Goal: Task Accomplishment & Management: Manage account settings

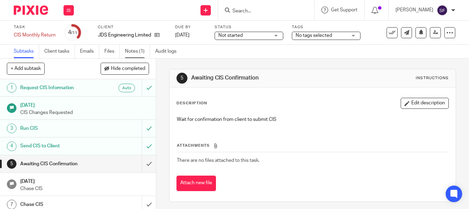
click at [135, 52] on link "Notes (1)" at bounding box center [137, 51] width 25 height 13
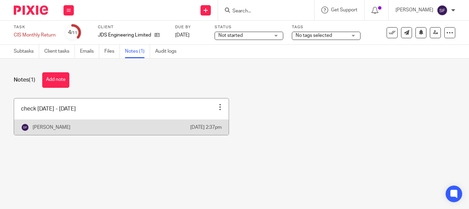
click at [217, 105] on div at bounding box center [220, 106] width 7 height 7
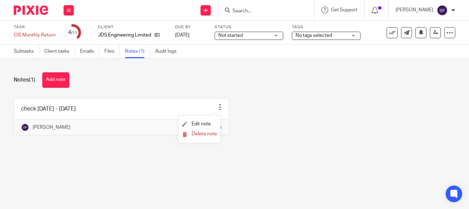
click at [208, 131] on form "Delete note" at bounding box center [199, 134] width 35 height 7
click at [267, 11] on input "Search" at bounding box center [263, 11] width 62 height 6
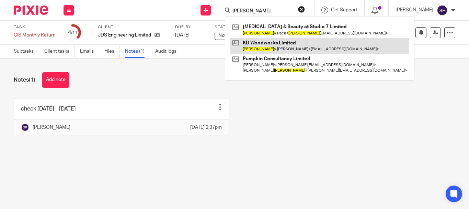
type input "kerr"
click at [277, 45] on link at bounding box center [320, 46] width 179 height 16
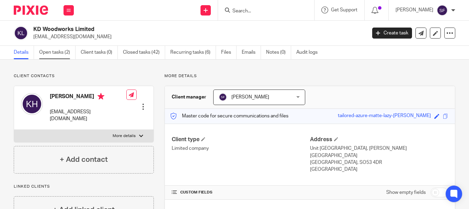
click at [55, 51] on link "Open tasks (2)" at bounding box center [57, 52] width 36 height 13
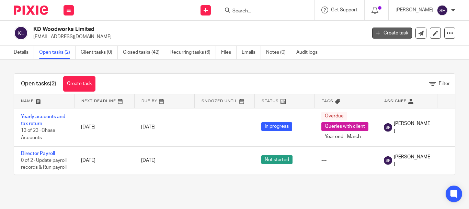
click at [376, 32] on icon at bounding box center [378, 33] width 4 height 4
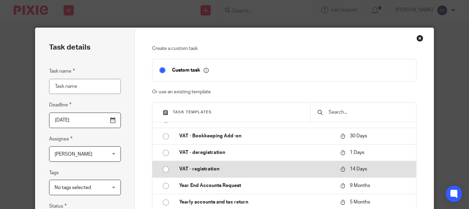
scroll to position [69, 0]
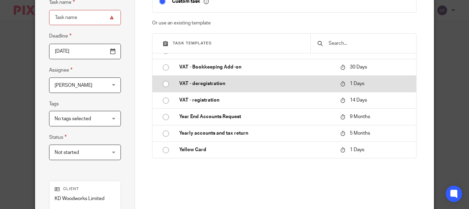
click at [234, 82] on p "VAT - deregistration" at bounding box center [256, 83] width 154 height 7
type input "2025-09-16"
type input "VAT - deregistration"
checkbox input "false"
radio input "true"
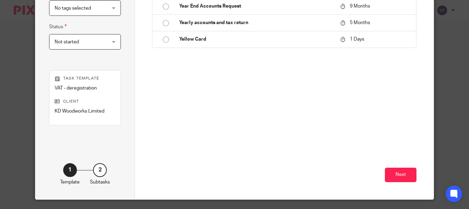
scroll to position [197, 0]
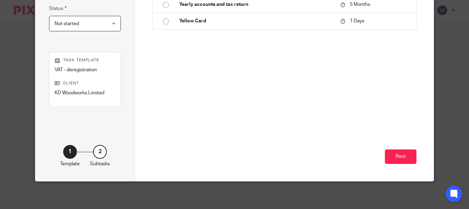
click at [394, 147] on div "Next" at bounding box center [284, 137] width 264 height 88
click at [396, 156] on button "Next" at bounding box center [401, 156] width 32 height 15
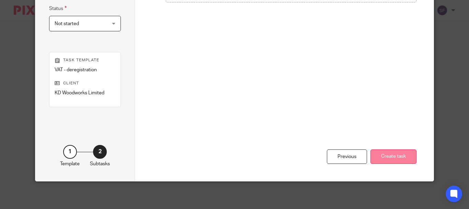
click at [396, 155] on button "Create task" at bounding box center [394, 156] width 46 height 15
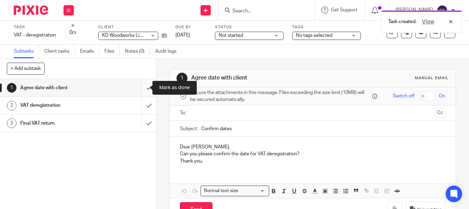
click at [143, 88] on input "submit" at bounding box center [78, 87] width 156 height 17
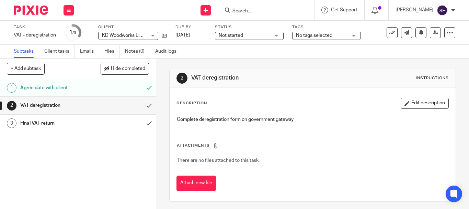
click at [116, 105] on div "VAT deregistration" at bounding box center [77, 105] width 115 height 10
click at [144, 102] on input "submit" at bounding box center [78, 105] width 156 height 17
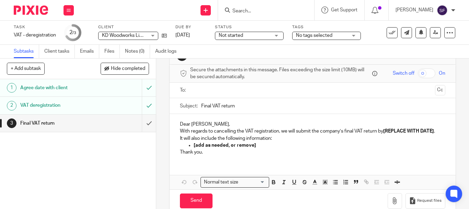
scroll to position [34, 0]
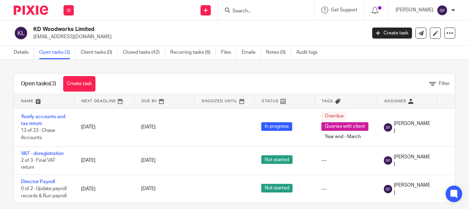
click at [270, 12] on input "Search" at bounding box center [263, 11] width 62 height 6
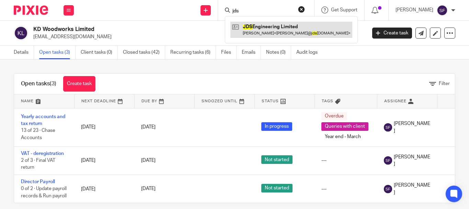
type input "jds"
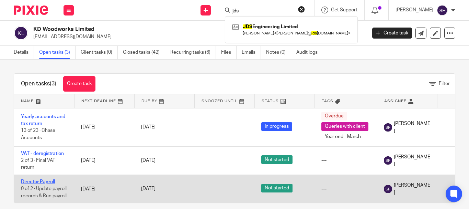
click at [45, 180] on link "Director Payroll" at bounding box center [38, 181] width 34 height 5
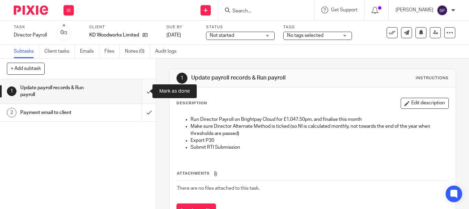
click at [144, 91] on input "submit" at bounding box center [78, 91] width 156 height 24
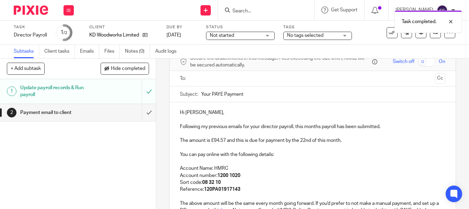
scroll to position [69, 0]
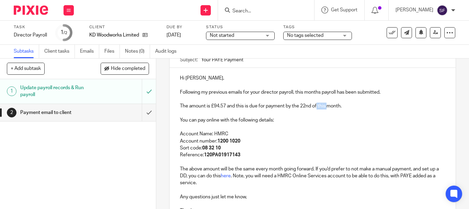
drag, startPoint x: 317, startPoint y: 107, endPoint x: 326, endPoint y: 106, distance: 9.3
click at [326, 106] on p "The amount is £94.57 and this is due for payment by the 22nd of this month." at bounding box center [313, 105] width 266 height 7
click at [325, 106] on p "The amount is £94.57 and this is due for payment by the 22nd of this month." at bounding box center [313, 105] width 266 height 7
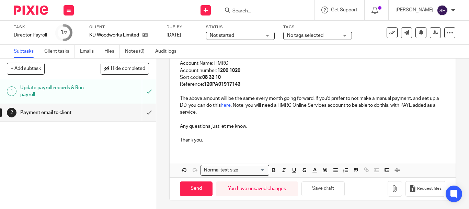
scroll to position [141, 0]
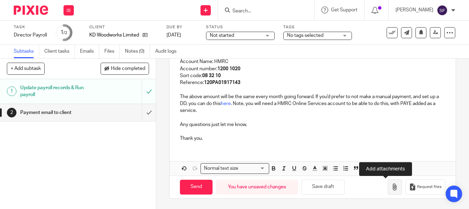
click at [392, 190] on icon "button" at bounding box center [395, 186] width 7 height 7
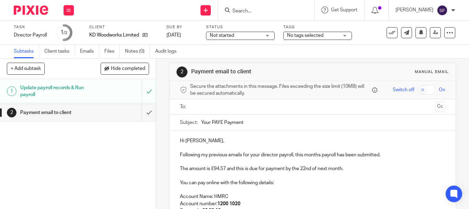
scroll to position [3, 0]
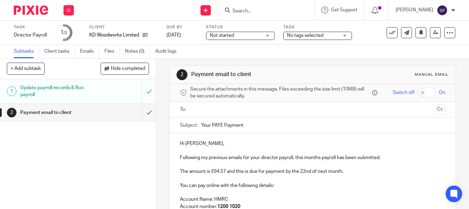
click at [217, 109] on input "text" at bounding box center [313, 109] width 240 height 8
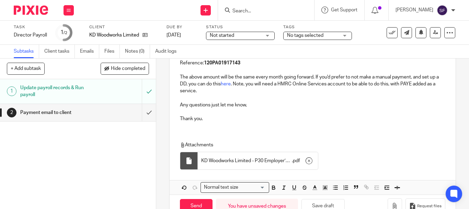
scroll to position [181, 0]
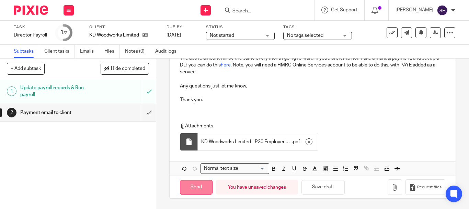
click at [202, 190] on input "Send" at bounding box center [196, 187] width 33 height 15
type input "Sent"
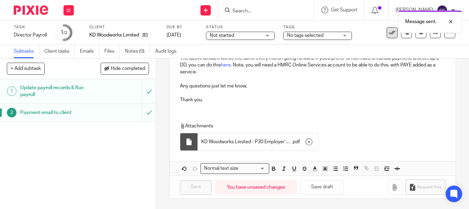
click at [389, 35] on icon at bounding box center [392, 32] width 7 height 7
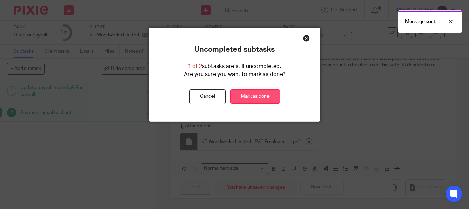
click at [264, 100] on link "Mark as done" at bounding box center [256, 96] width 50 height 15
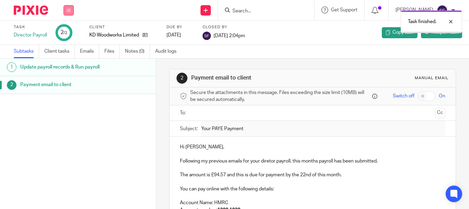
click at [68, 14] on button at bounding box center [69, 10] width 10 height 10
click at [73, 62] on li "Team" at bounding box center [68, 62] width 18 height 10
